Goal: Transaction & Acquisition: Purchase product/service

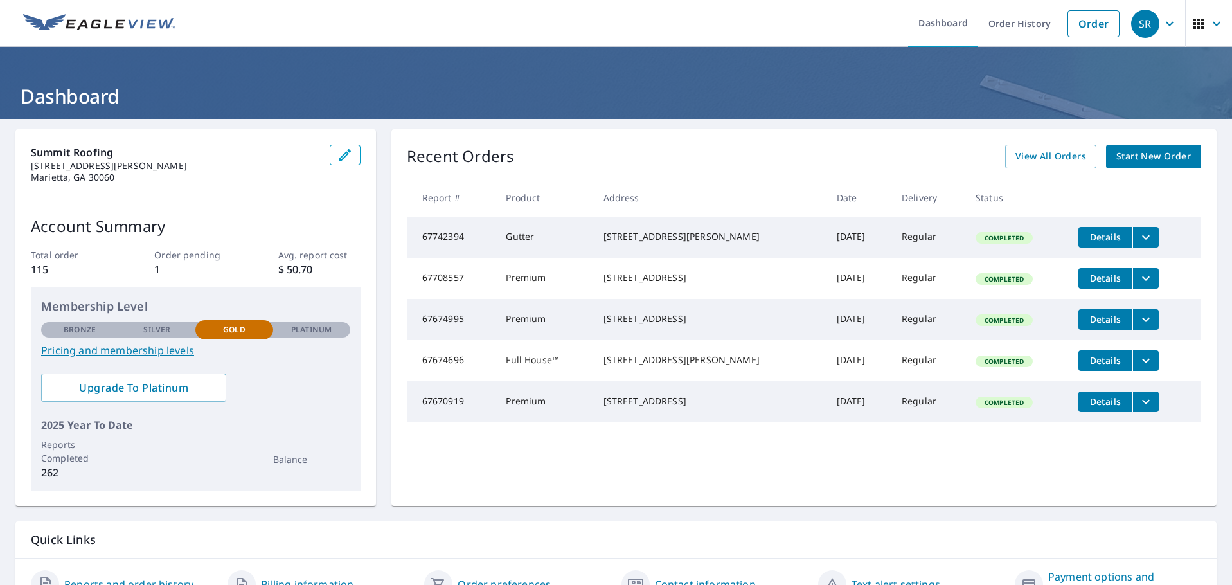
click at [697, 149] on div "Recent Orders View All Orders Start New Order" at bounding box center [804, 157] width 794 height 24
click at [1149, 155] on span "Start New Order" at bounding box center [1153, 156] width 75 height 16
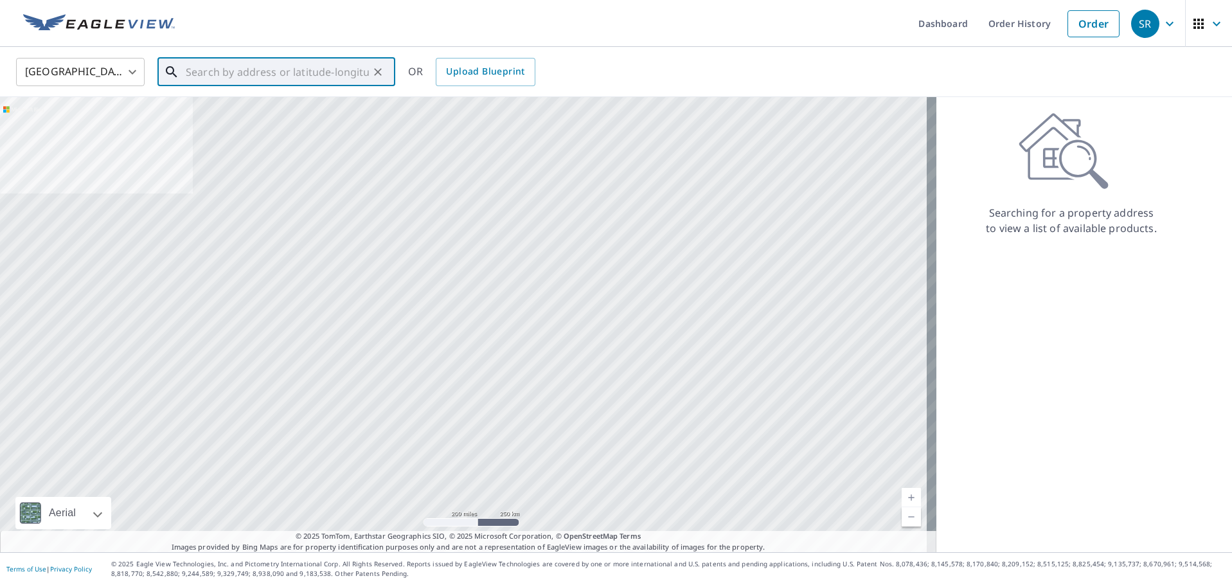
click at [226, 76] on input "text" at bounding box center [277, 72] width 183 height 36
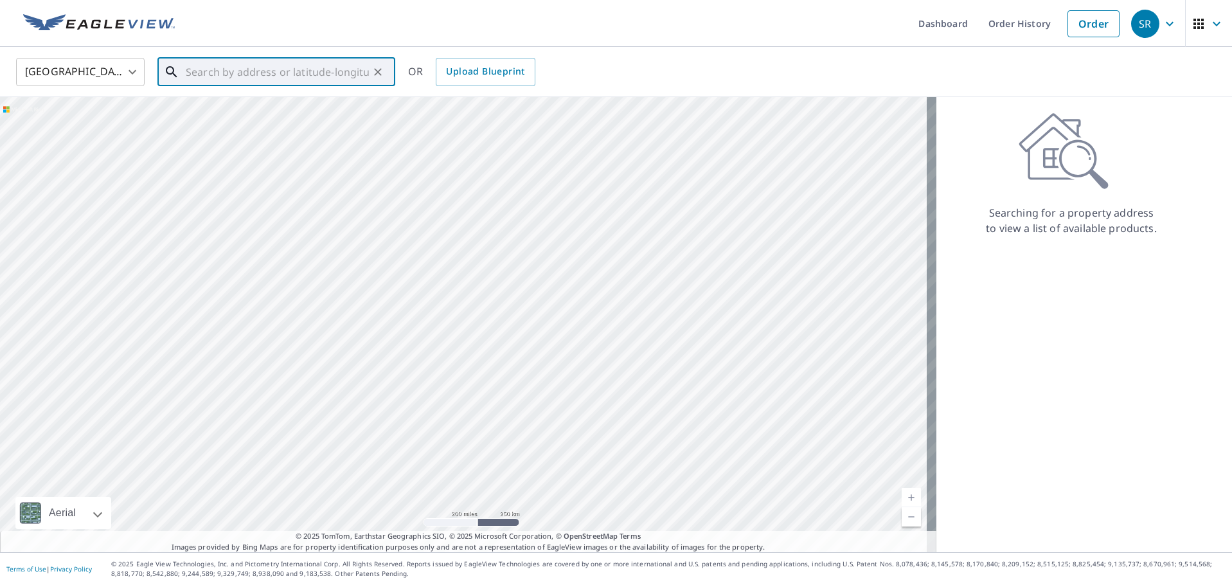
click at [292, 65] on input "text" at bounding box center [277, 72] width 183 height 36
paste input "[STREET_ADDRESS]"
click at [249, 139] on ul "[STREET_ADDRESS]" at bounding box center [276, 116] width 238 height 54
click at [249, 123] on p "[GEOGRAPHIC_DATA]" at bounding box center [284, 123] width 202 height 13
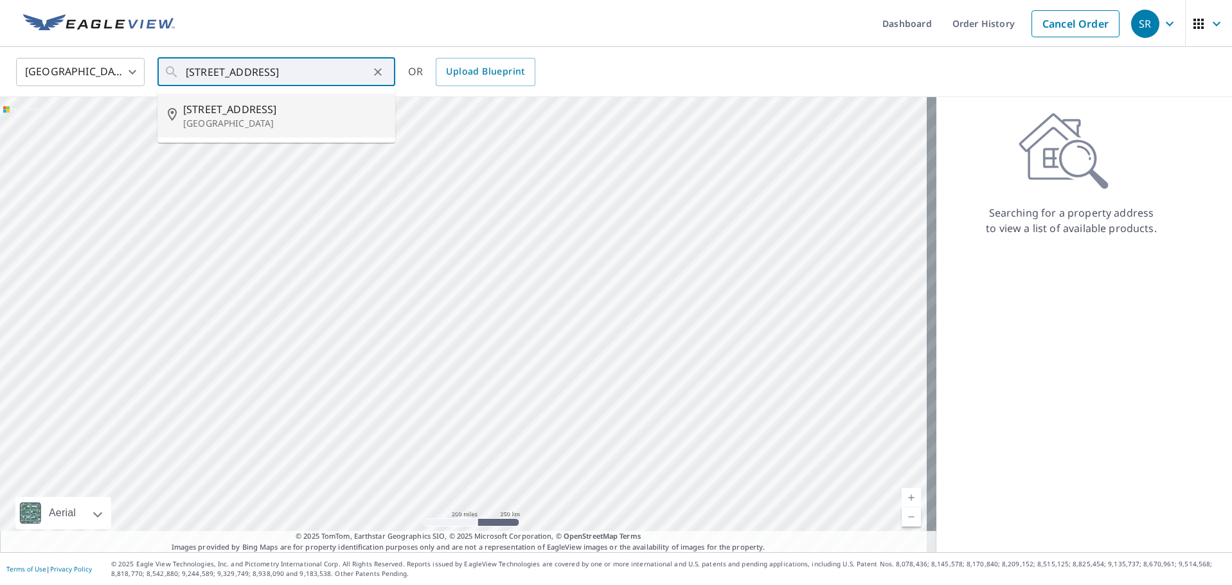
type input "[STREET_ADDRESS]"
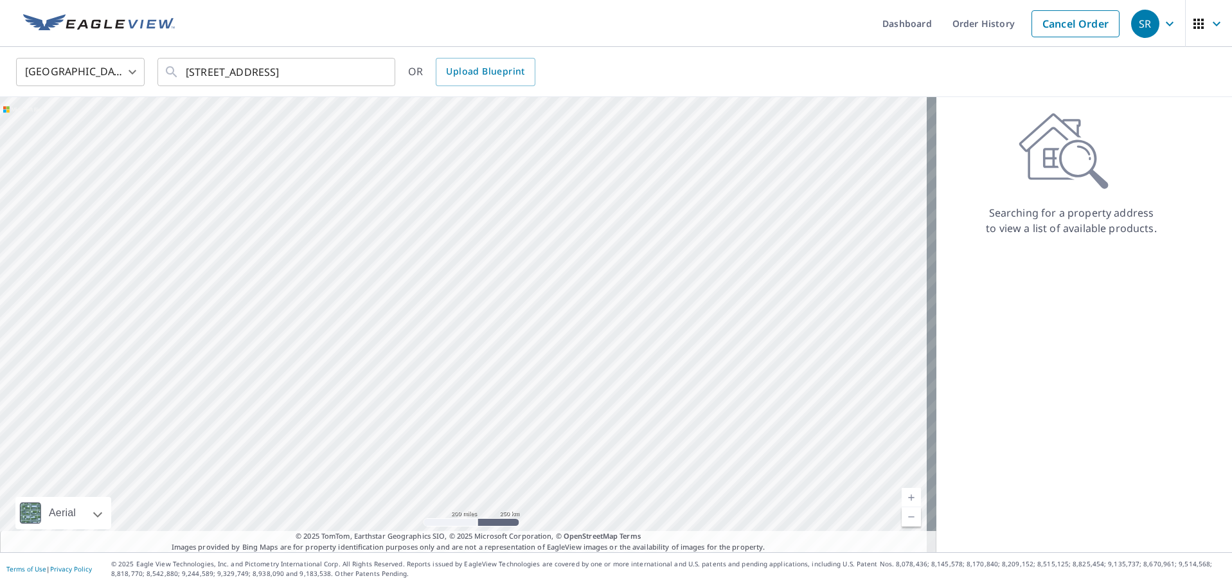
scroll to position [0, 0]
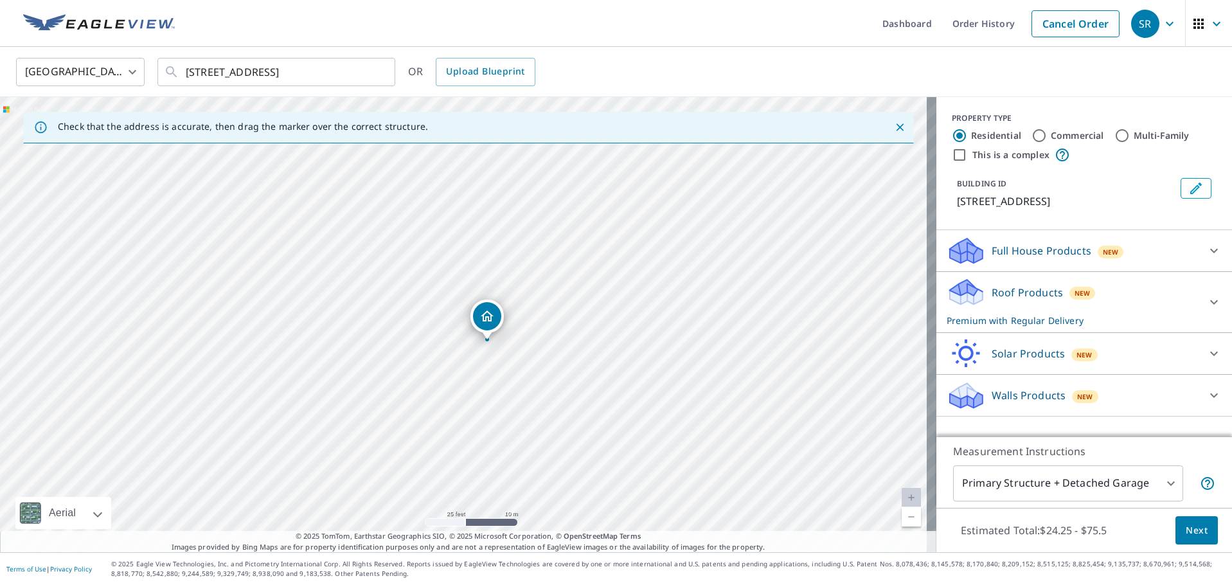
click at [486, 332] on div "[STREET_ADDRESS]" at bounding box center [486, 315] width 33 height 33
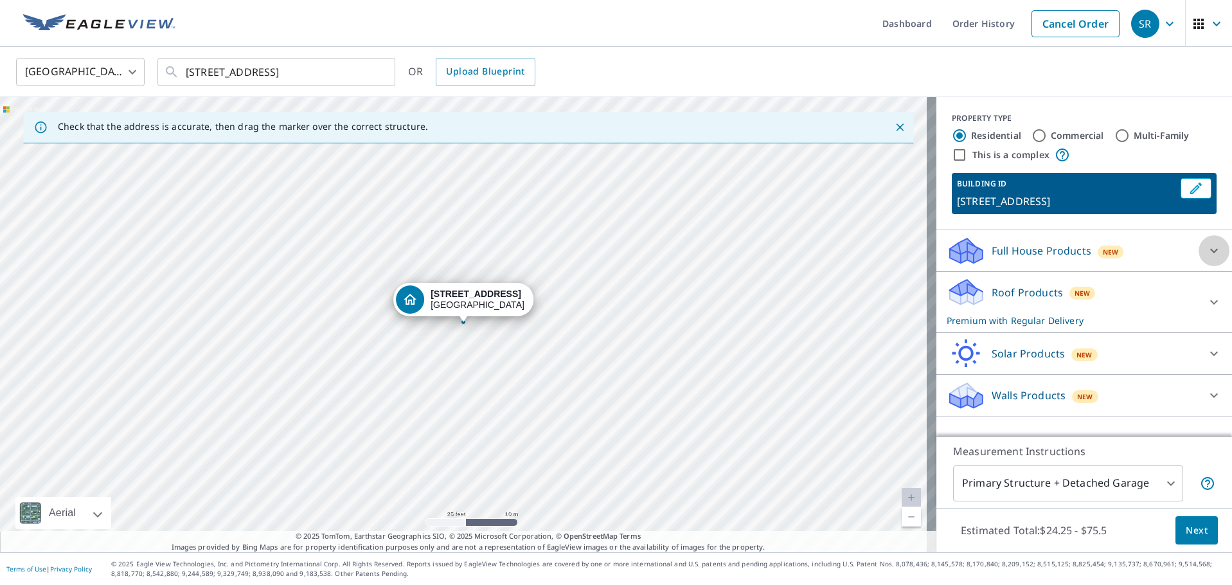
click at [1210, 250] on icon at bounding box center [1214, 251] width 8 height 4
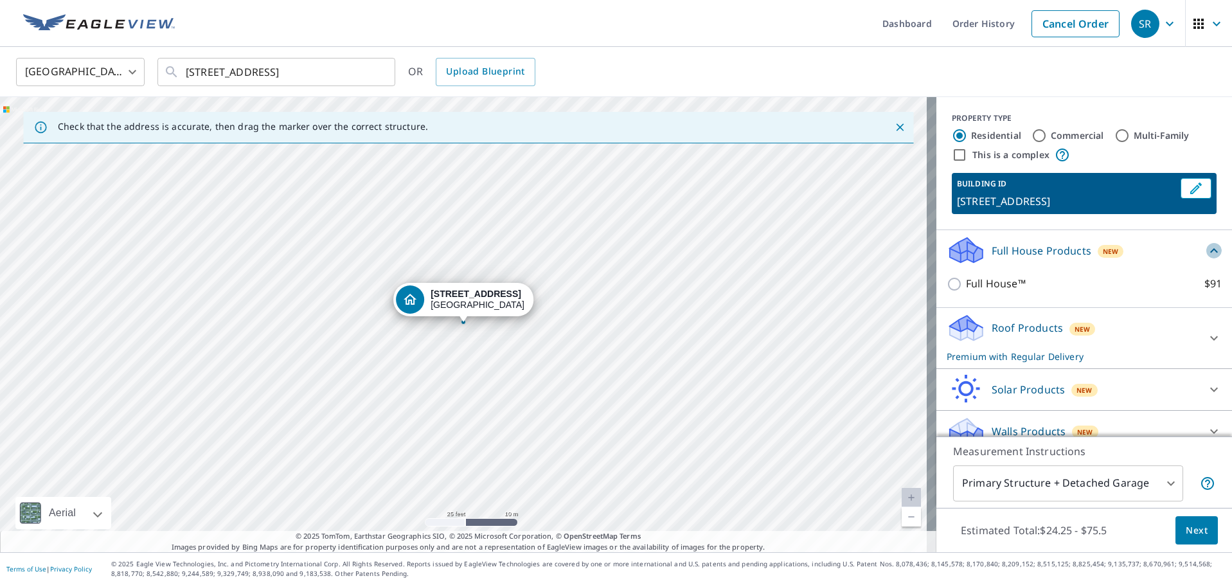
click at [1206, 258] on icon at bounding box center [1213, 250] width 15 height 15
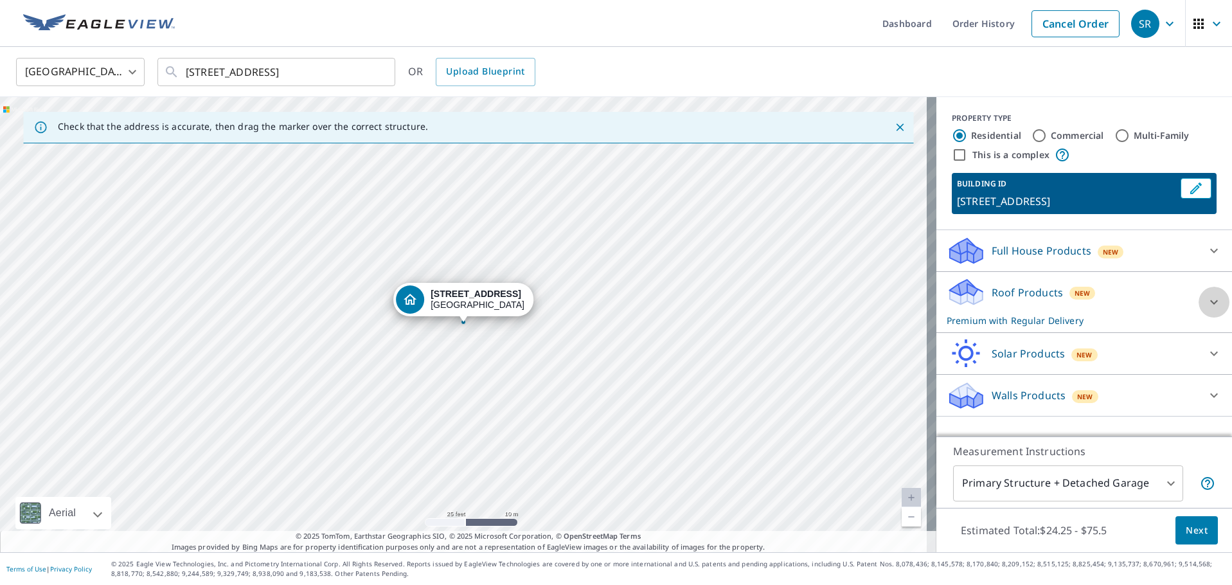
click at [1206, 303] on icon at bounding box center [1213, 301] width 15 height 15
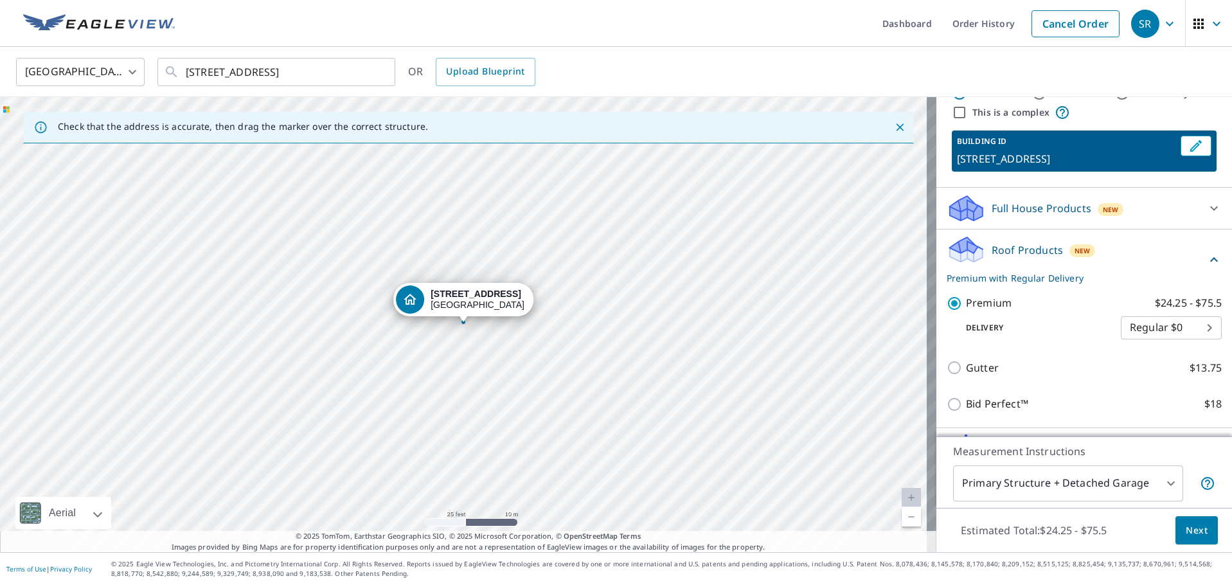
scroll to position [128, 0]
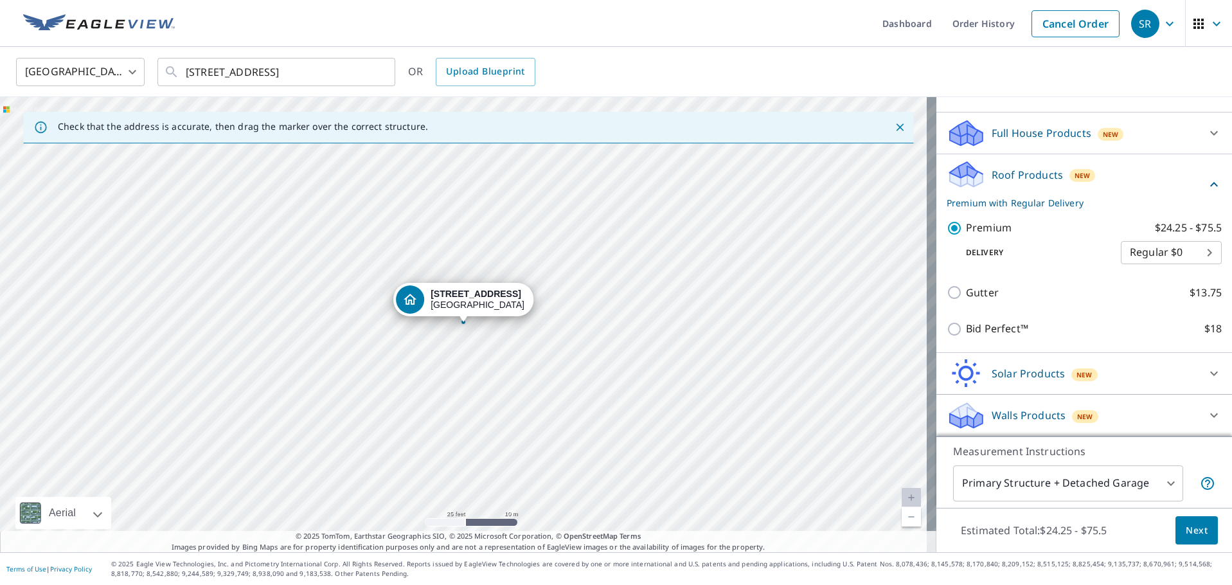
click at [1176, 256] on body "SR SR Dashboard Order History Cancel Order SR [GEOGRAPHIC_DATA] [GEOGRAPHIC_DAT…" at bounding box center [616, 292] width 1232 height 585
click at [1151, 278] on li "Express $26.5" at bounding box center [1151, 280] width 101 height 23
type input "4"
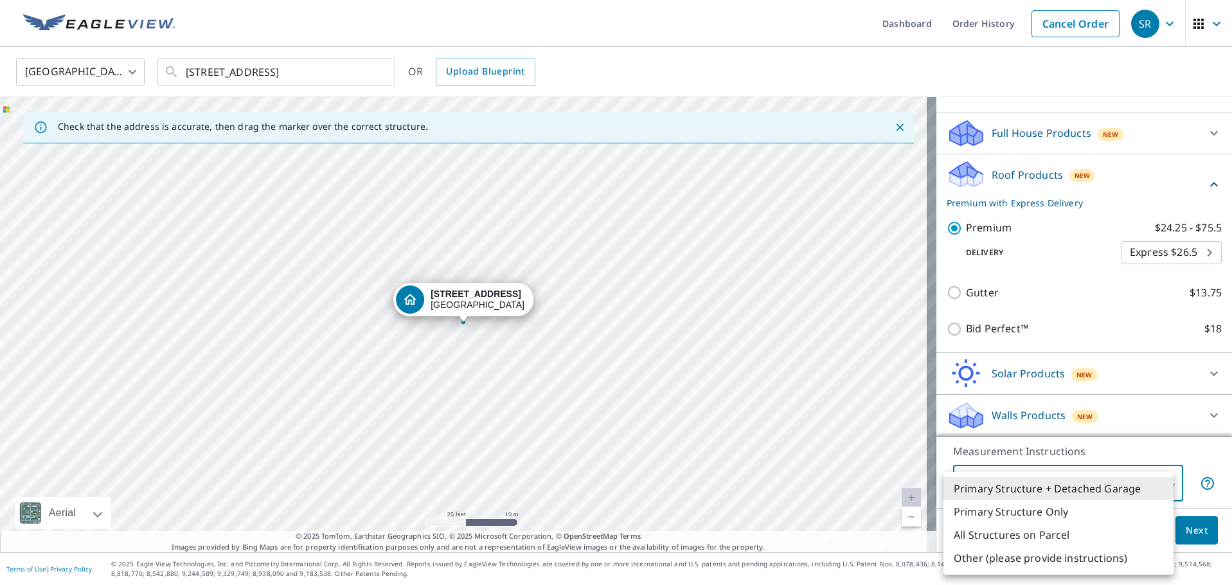
click at [1140, 475] on body "SR SR Dashboard Order History Cancel Order SR [GEOGRAPHIC_DATA] [GEOGRAPHIC_DAT…" at bounding box center [616, 292] width 1232 height 585
click at [1073, 508] on li "Primary Structure Only" at bounding box center [1058, 511] width 230 height 23
type input "2"
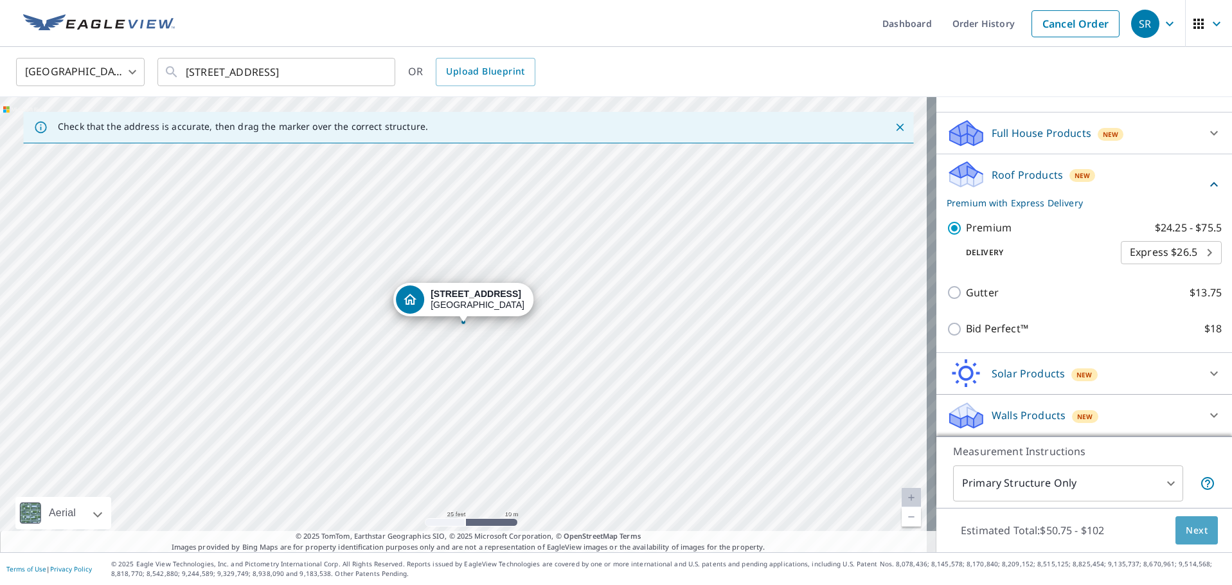
click at [1189, 529] on span "Next" at bounding box center [1196, 530] width 22 height 16
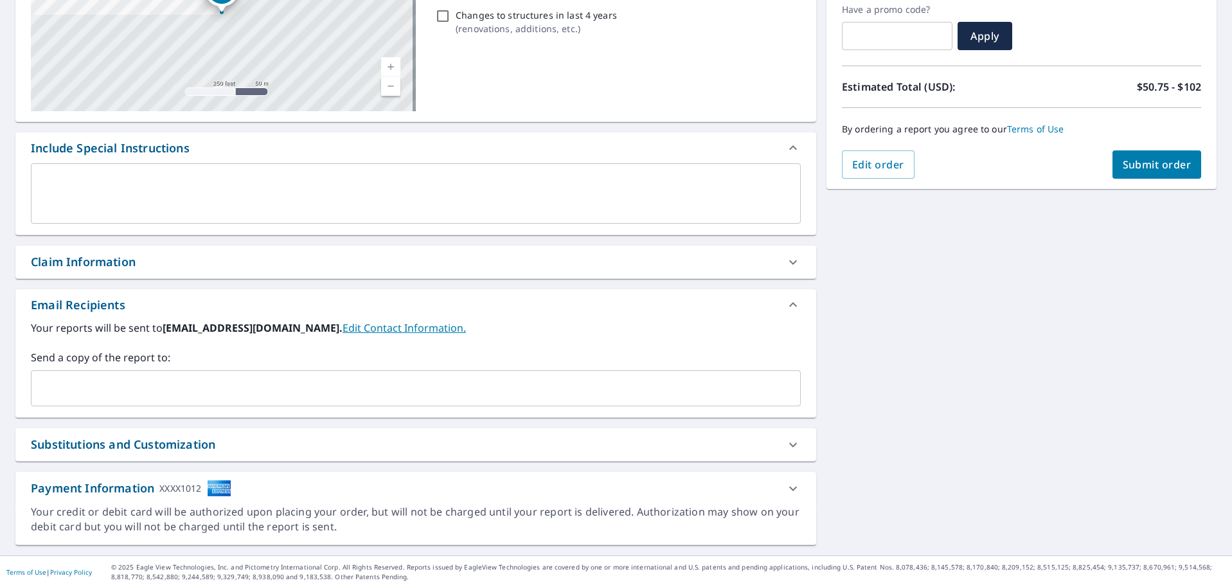
scroll to position [224, 0]
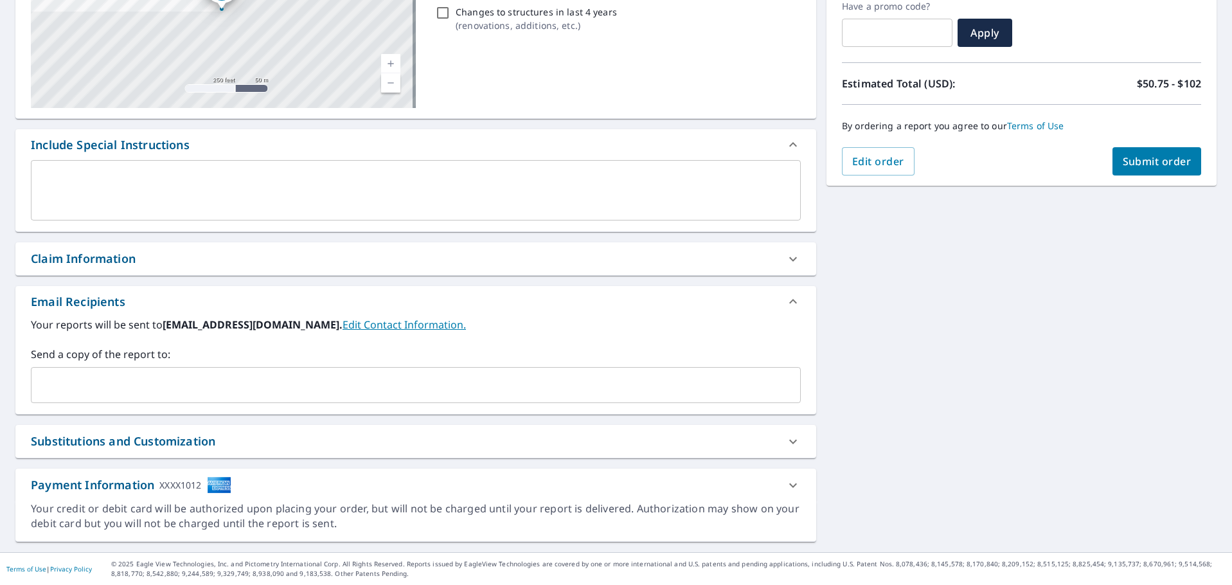
click at [127, 385] on input "text" at bounding box center [406, 385] width 739 height 24
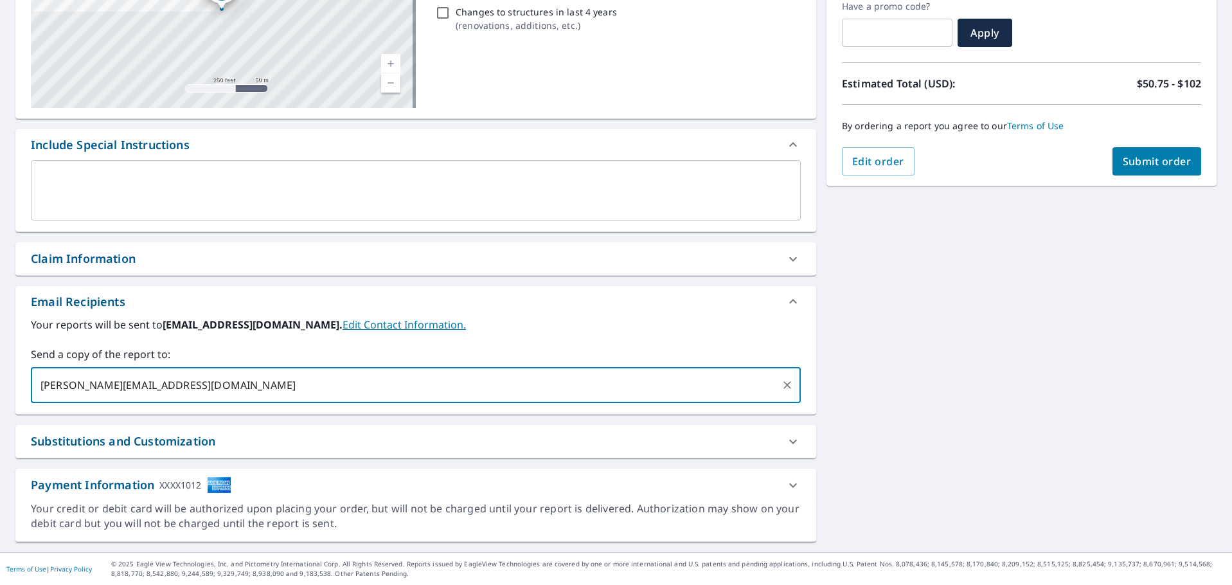
type input "[PERSON_NAME][EMAIL_ADDRESS][DOMAIN_NAME]"
click at [658, 306] on div "Email Recipients" at bounding box center [404, 301] width 747 height 17
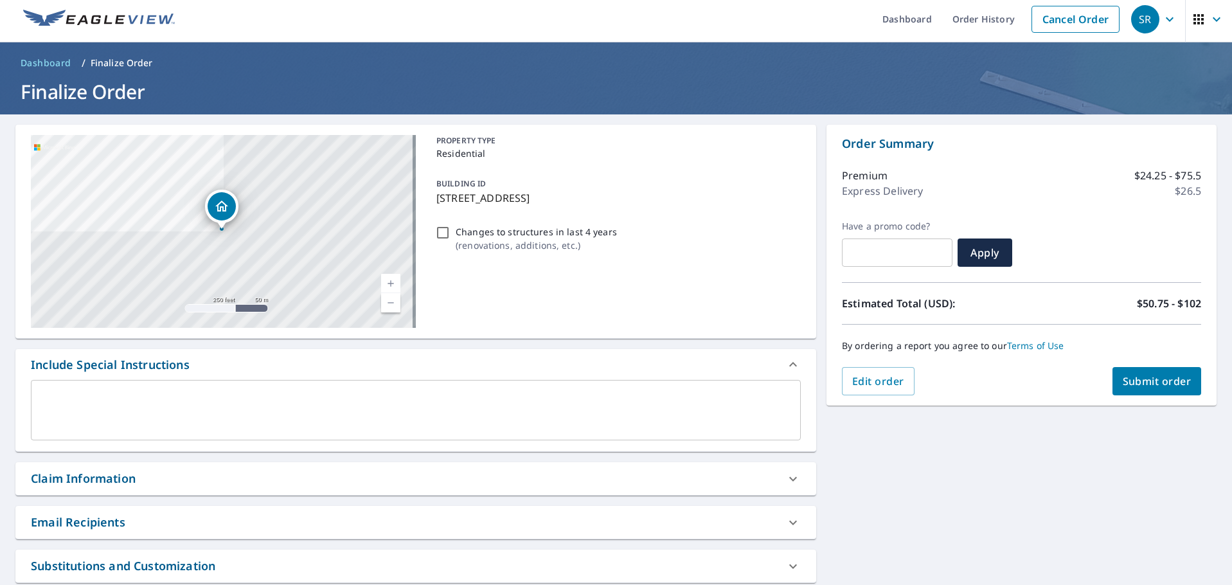
scroll to position [0, 0]
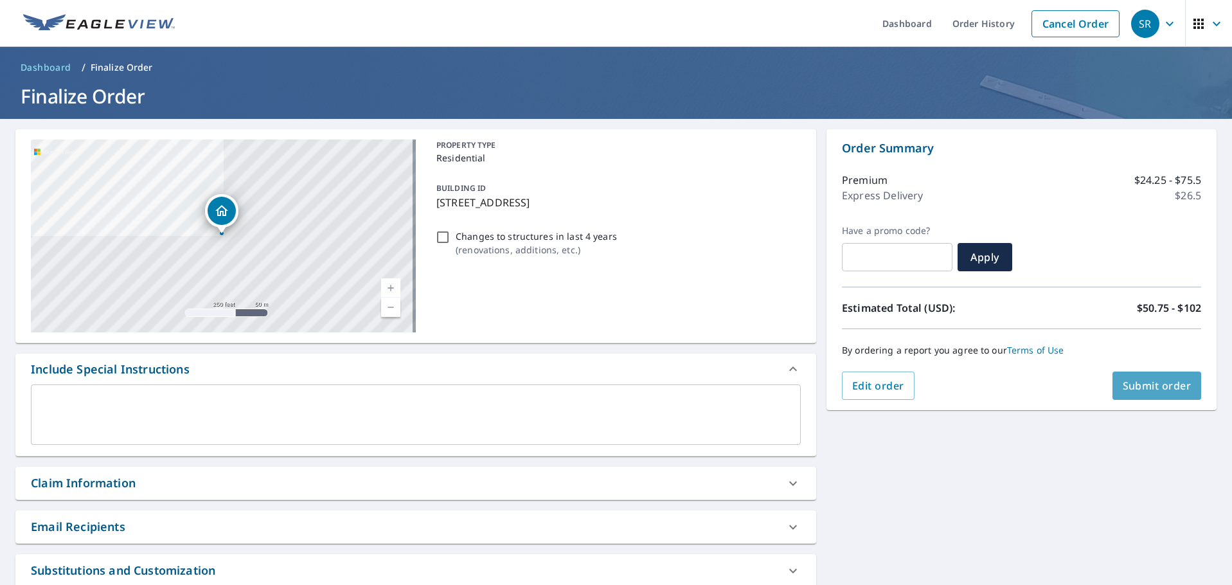
click at [1140, 384] on span "Submit order" at bounding box center [1156, 385] width 69 height 14
